Goal: Find specific page/section: Find specific page/section

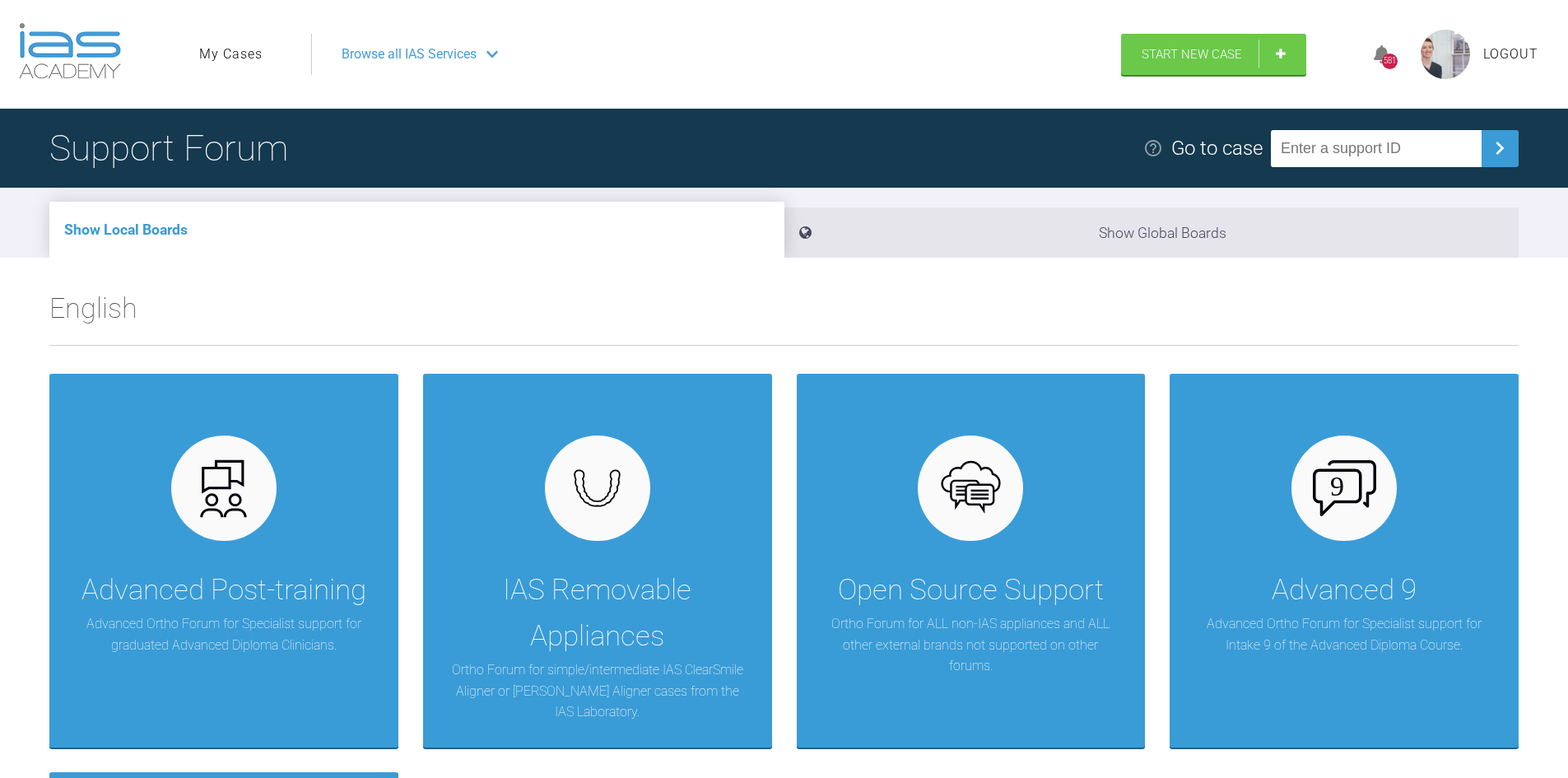
click at [245, 51] on link "My Cases" at bounding box center [231, 54] width 63 height 22
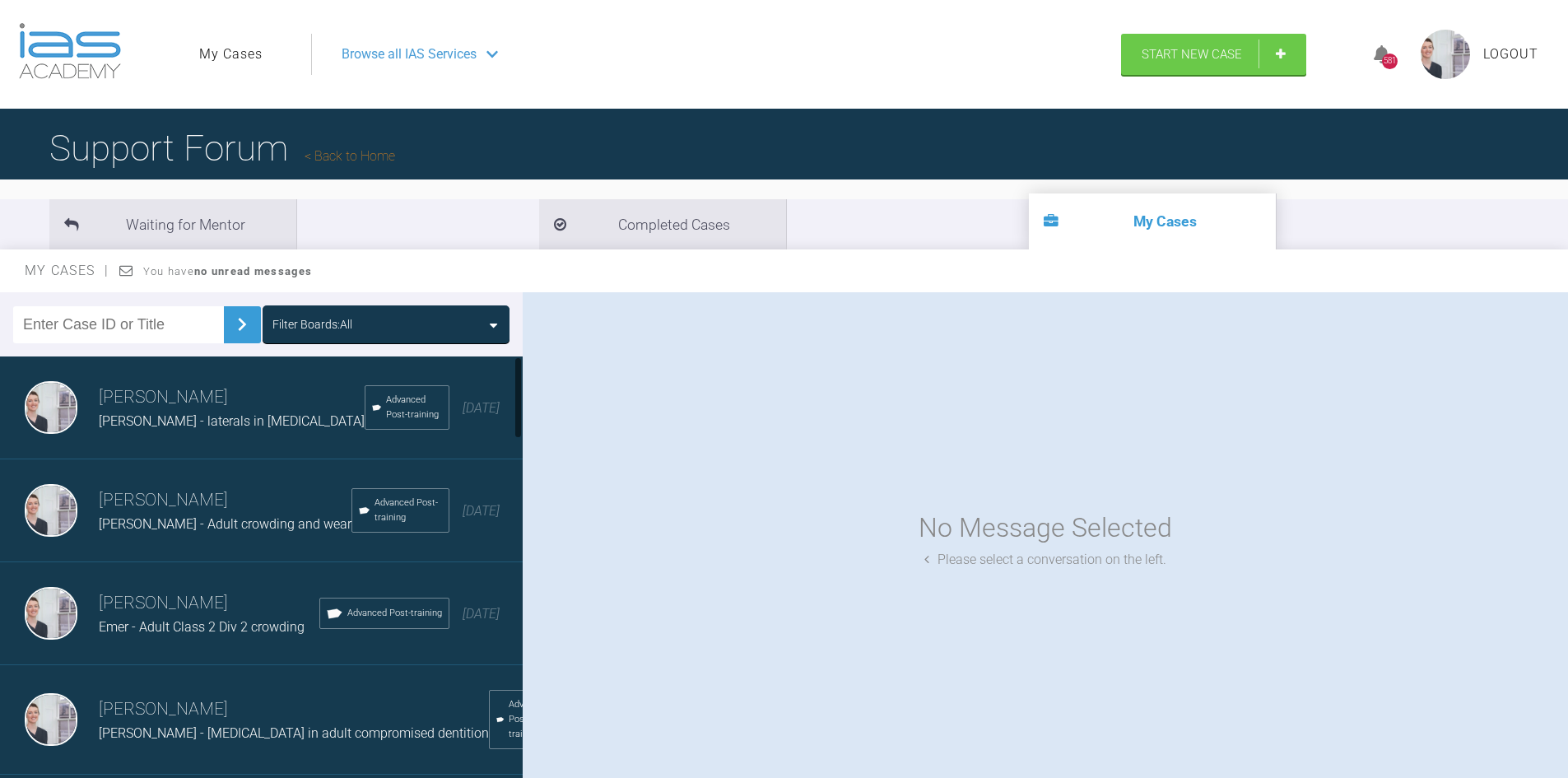
click at [123, 326] on input "text" at bounding box center [118, 324] width 211 height 37
click at [229, 332] on img at bounding box center [242, 324] width 27 height 27
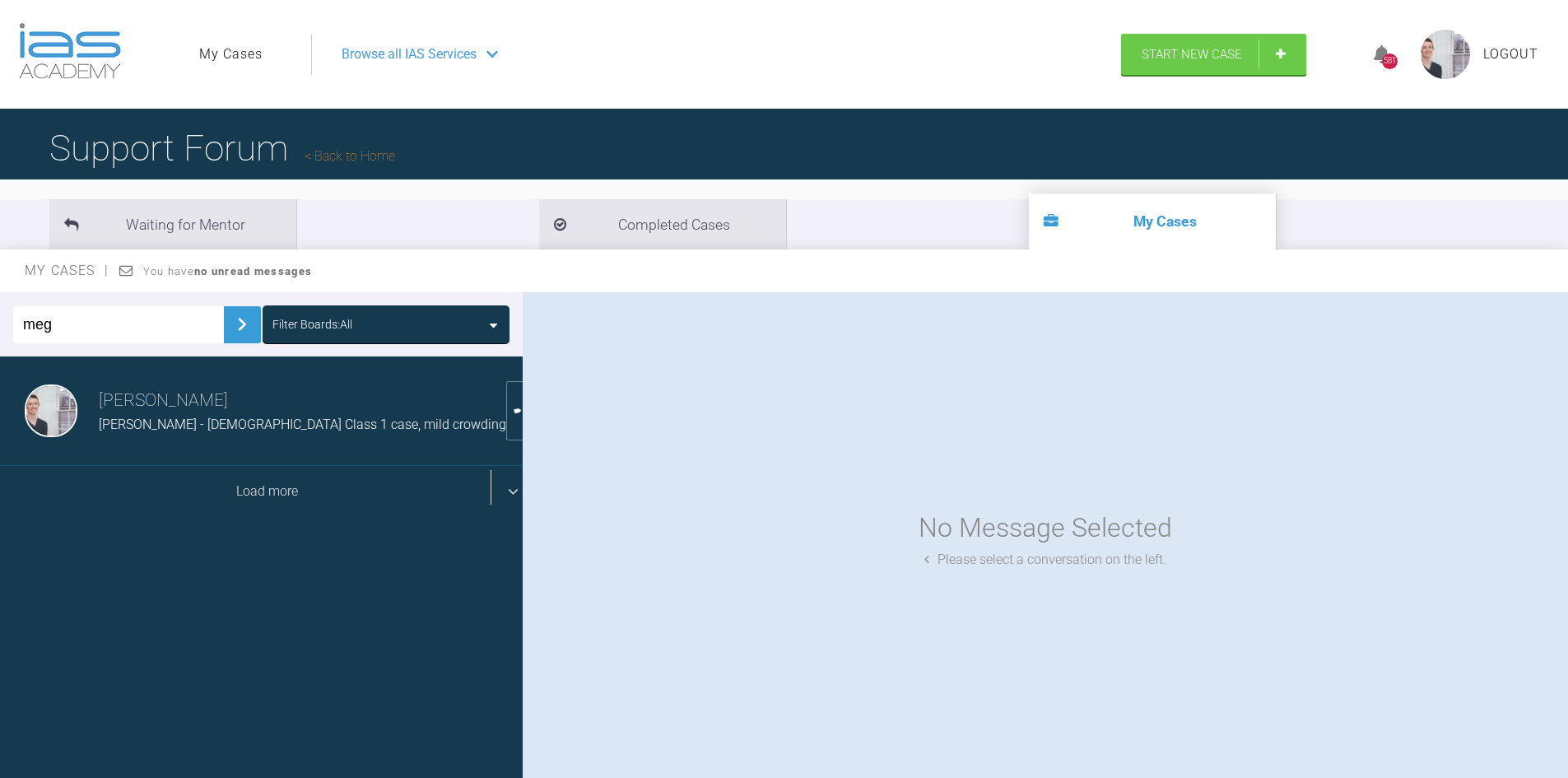
click at [287, 498] on div "Load more" at bounding box center [267, 492] width 535 height 51
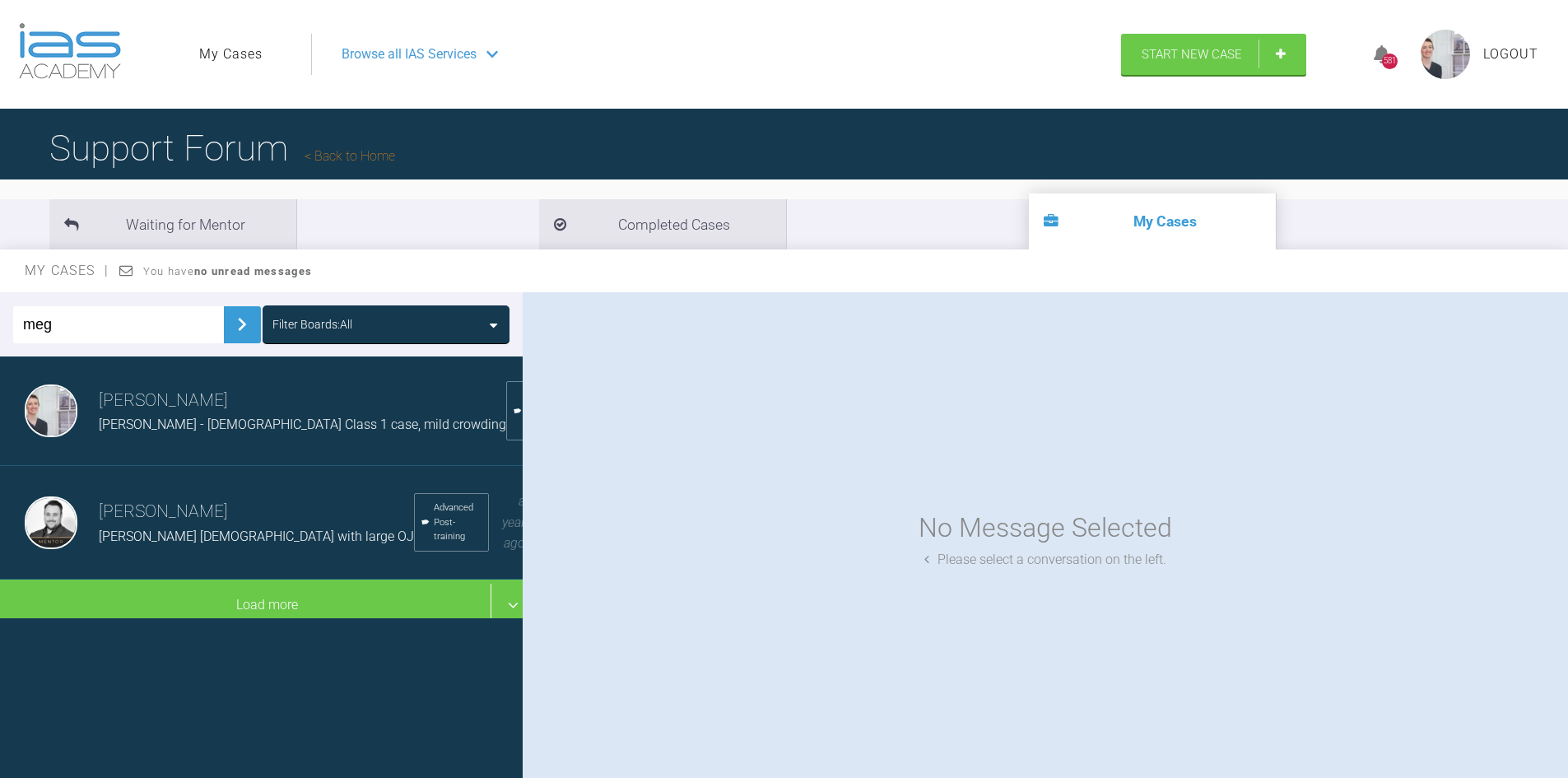
click at [190, 529] on span "[PERSON_NAME] [DEMOGRAPHIC_DATA] with large OJ" at bounding box center [256, 536] width 315 height 16
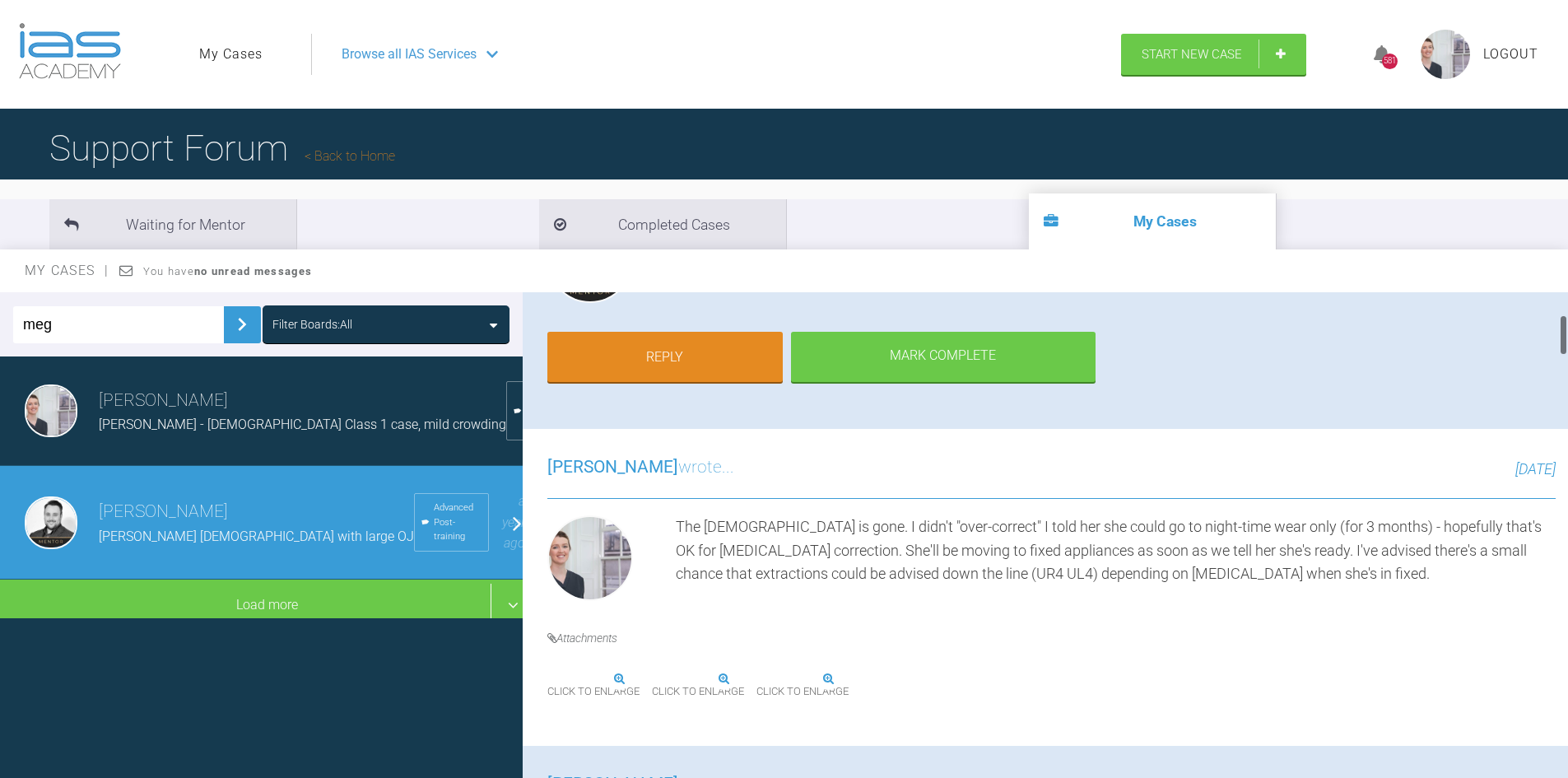
scroll to position [246, 0]
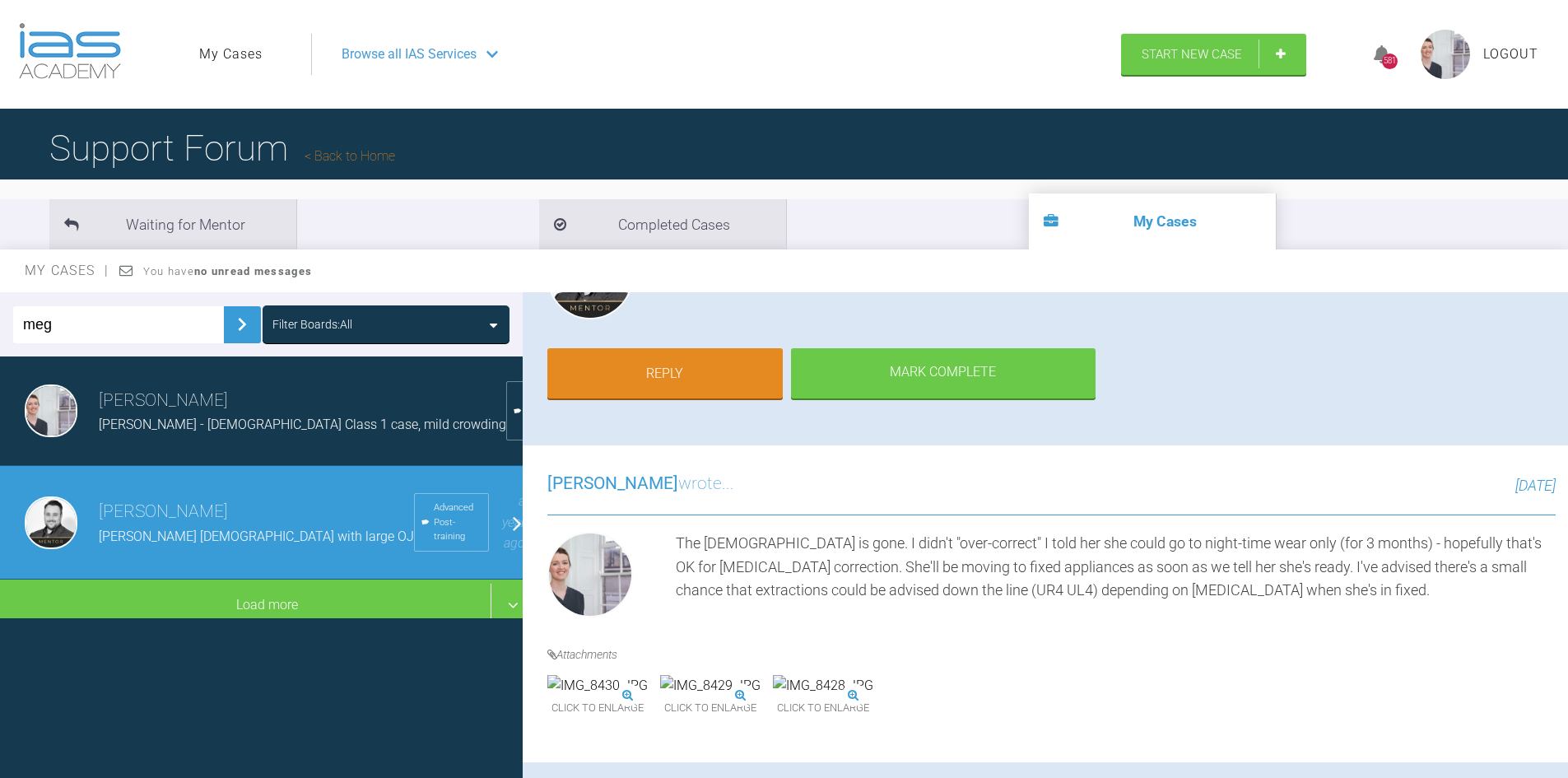
drag, startPoint x: 96, startPoint y: 330, endPoint x: 0, endPoint y: 285, distance: 106.0
click at [0, 286] on div "My Cases You have no unread messages meg Filter Boards: All [PERSON_NAME] [PERS…" at bounding box center [784, 529] width 1568 height 559
type input "[PERSON_NAME]"
click at [239, 335] on img at bounding box center [242, 324] width 27 height 27
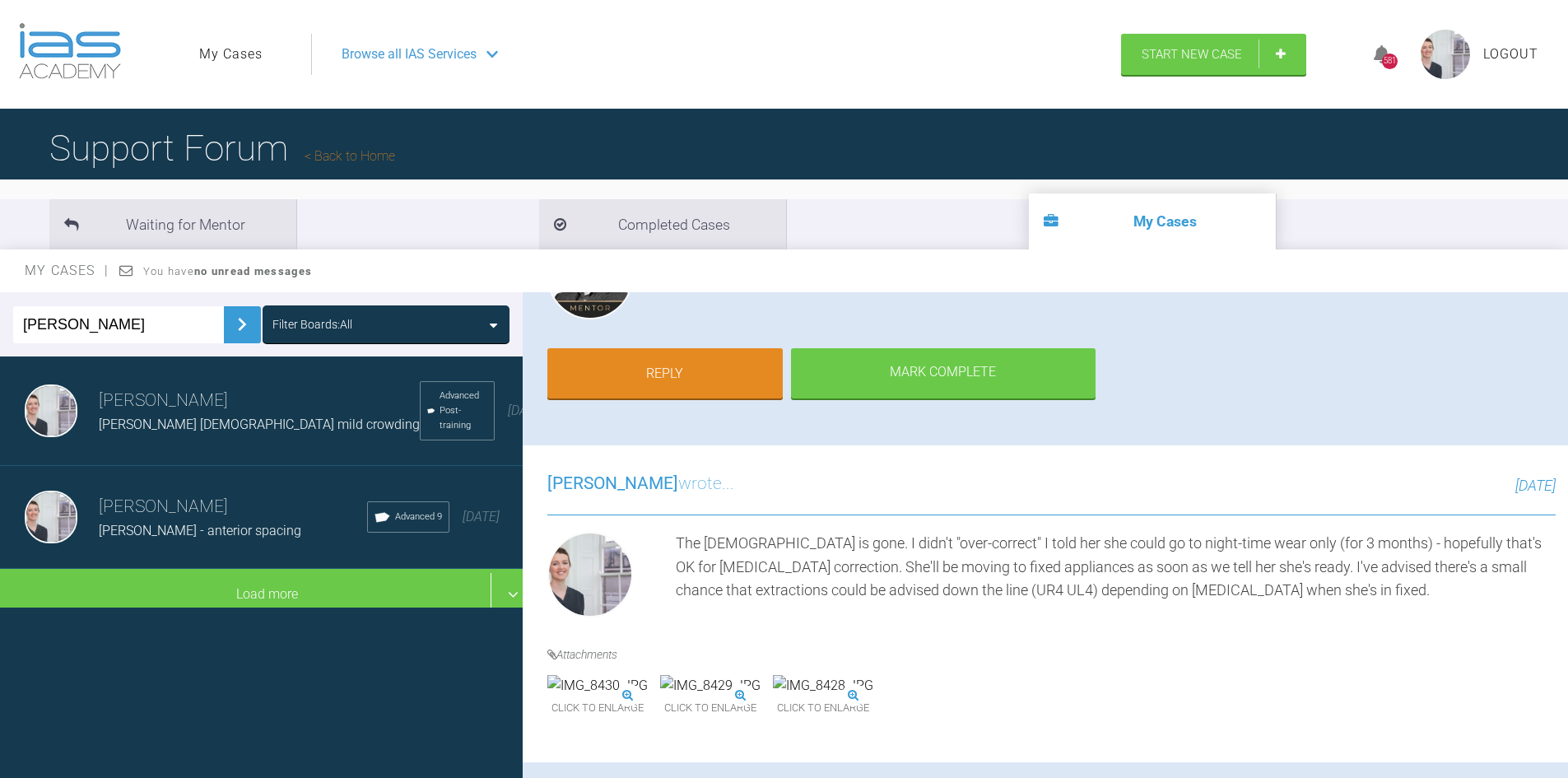
click at [158, 410] on h3 "[PERSON_NAME]" at bounding box center [259, 401] width 321 height 28
